Goal: Information Seeking & Learning: Stay updated

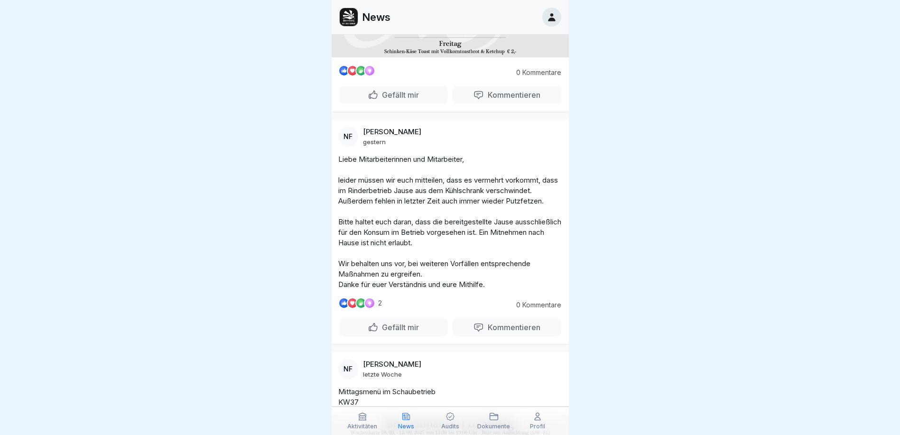
scroll to position [237, 0]
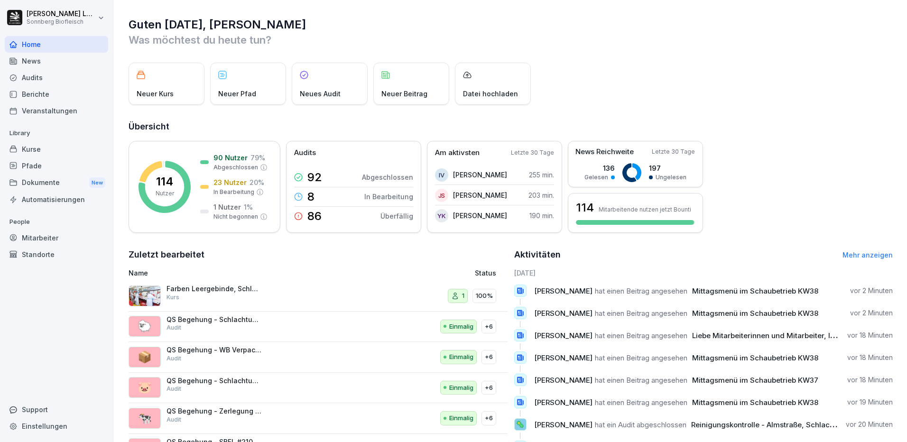
click at [39, 67] on div "News" at bounding box center [56, 61] width 103 height 17
click at [33, 59] on div "News" at bounding box center [56, 61] width 103 height 17
click at [32, 60] on div "News" at bounding box center [56, 61] width 103 height 17
